Goal: Entertainment & Leisure: Consume media (video, audio)

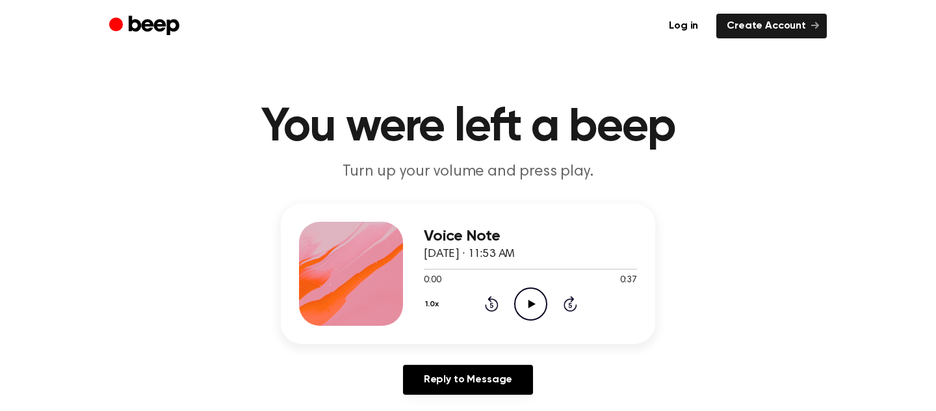
click at [523, 297] on icon "Play Audio" at bounding box center [530, 303] width 33 height 33
click at [535, 307] on icon "Play Audio" at bounding box center [530, 303] width 33 height 33
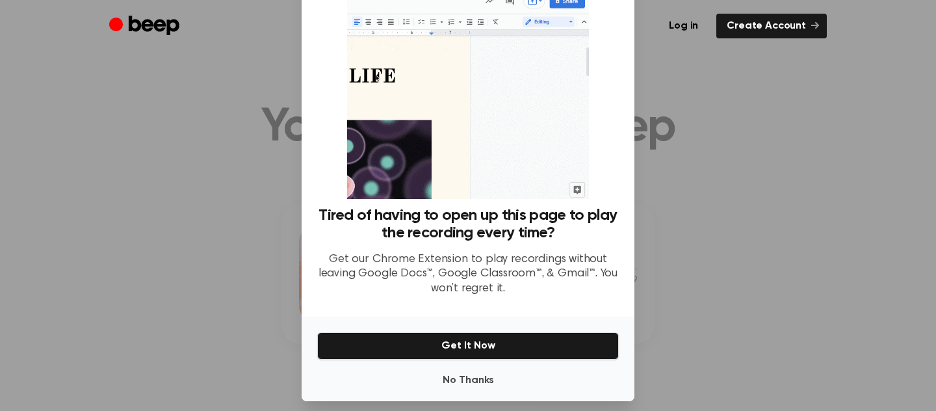
scroll to position [59, 0]
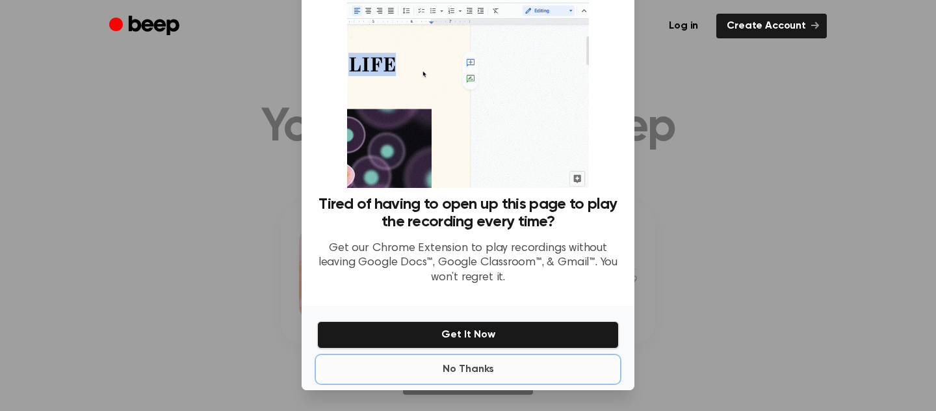
click at [488, 375] on button "No Thanks" at bounding box center [468, 369] width 302 height 26
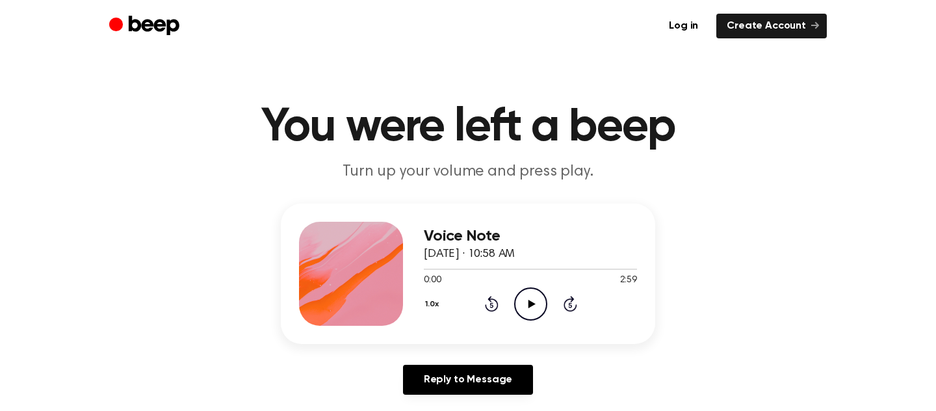
click at [531, 299] on icon "Play Audio" at bounding box center [530, 303] width 33 height 33
click at [446, 265] on div at bounding box center [530, 268] width 213 height 10
click at [472, 267] on div at bounding box center [530, 268] width 213 height 10
click at [531, 297] on icon "Play Audio" at bounding box center [530, 303] width 33 height 33
click at [493, 264] on div at bounding box center [530, 268] width 213 height 10
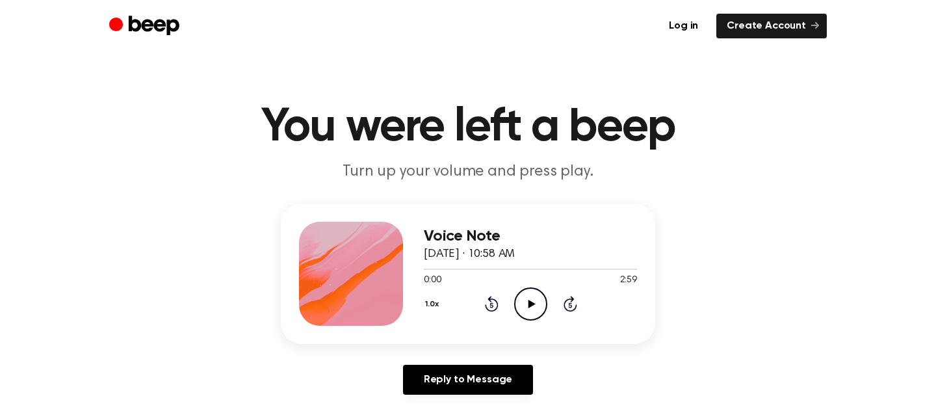
click at [534, 311] on icon "Play Audio" at bounding box center [530, 303] width 33 height 33
